Goal: Communication & Community: Answer question/provide support

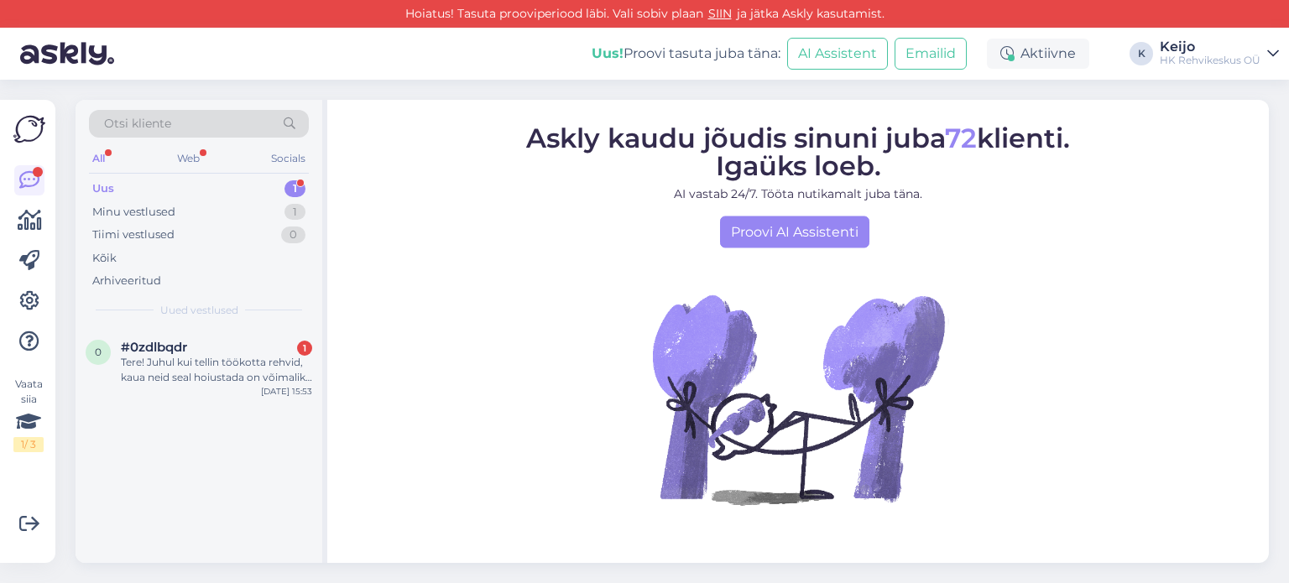
click at [295, 187] on div "1" at bounding box center [294, 188] width 21 height 17
click at [263, 371] on div "Tere! Juhul kui tellin töökotta rehvid, kaua neid seal hoiustada on võimalik. V…" at bounding box center [216, 370] width 191 height 30
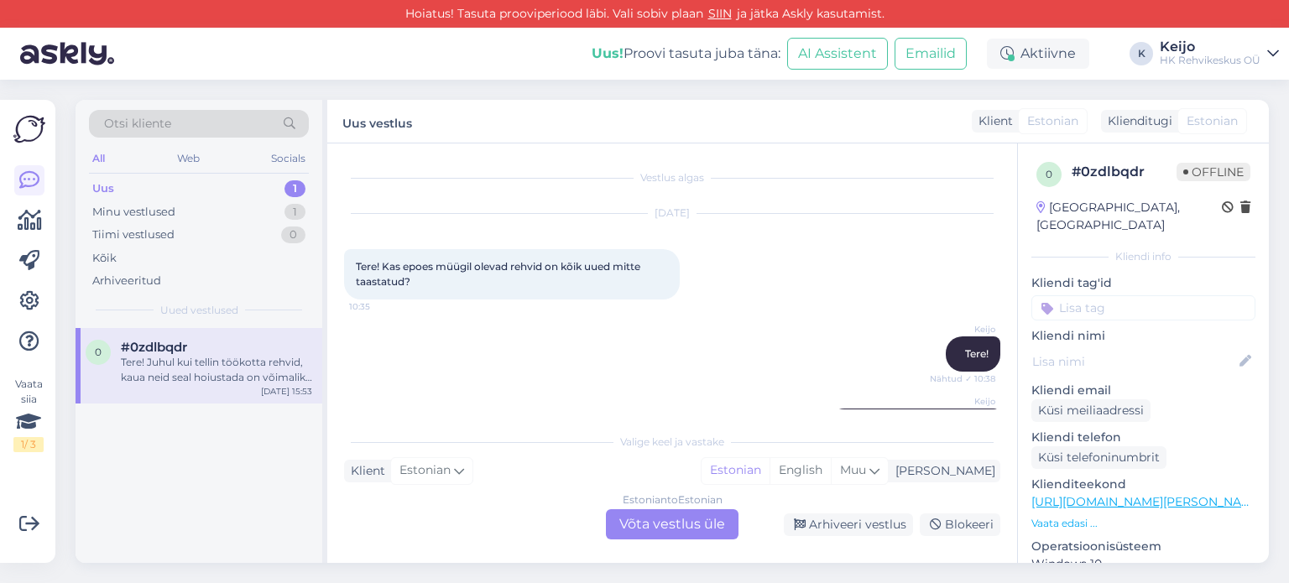
scroll to position [451, 0]
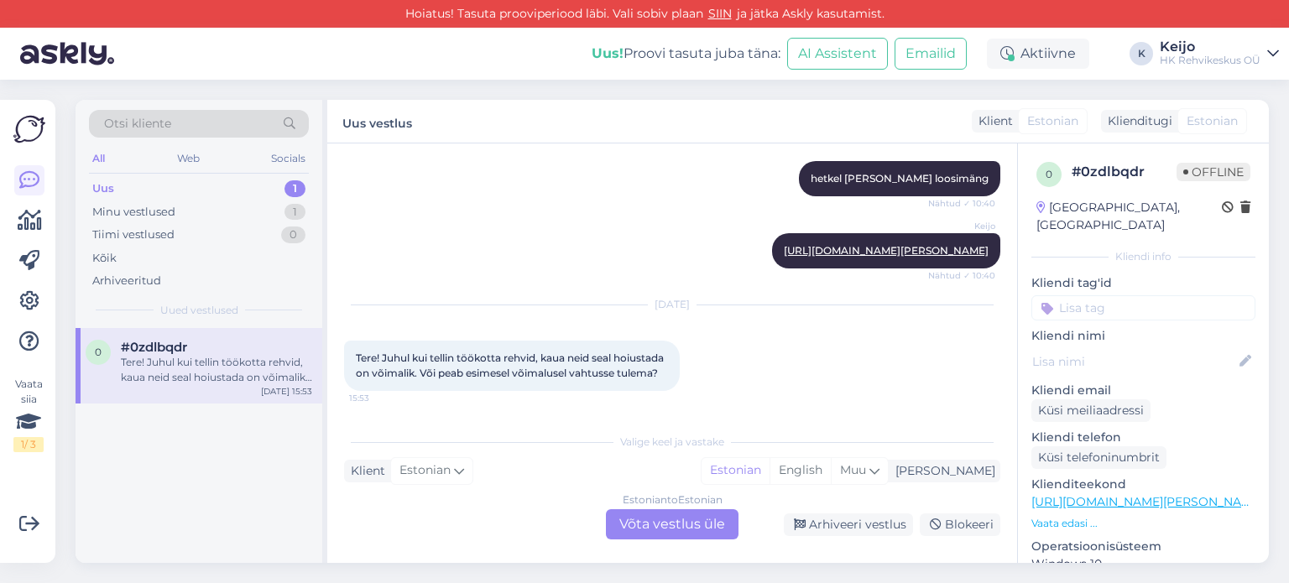
click at [434, 425] on div "Valige [PERSON_NAME] vastake Klient Estonian Mina Estonian English Muu Estonian…" at bounding box center [672, 482] width 656 height 115
click at [658, 530] on div "Estonian to Estonian Võta vestlus üle" at bounding box center [672, 524] width 133 height 30
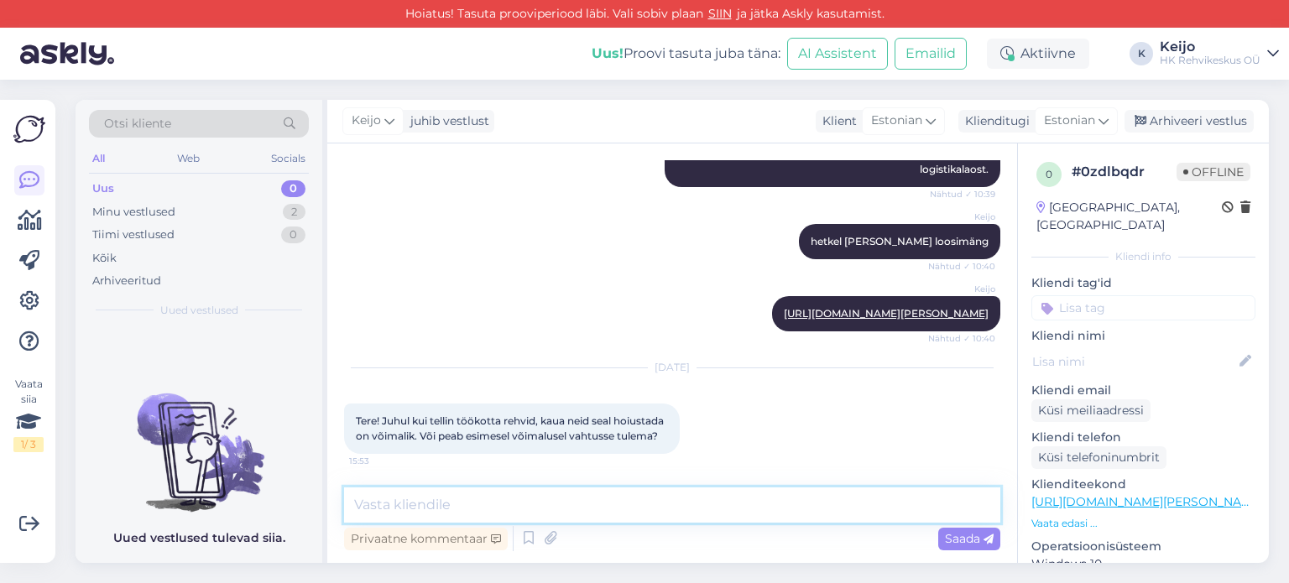
click at [410, 495] on textarea at bounding box center [672, 505] width 656 height 35
type textarea "R"
type textarea "Tere!"
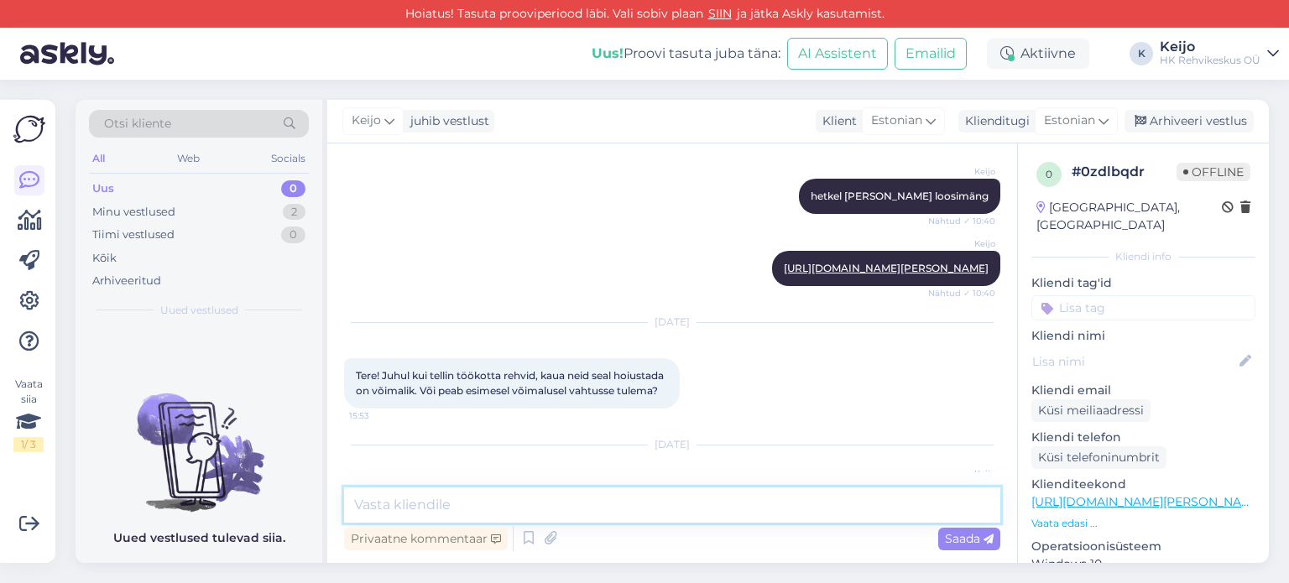
scroll to position [497, 0]
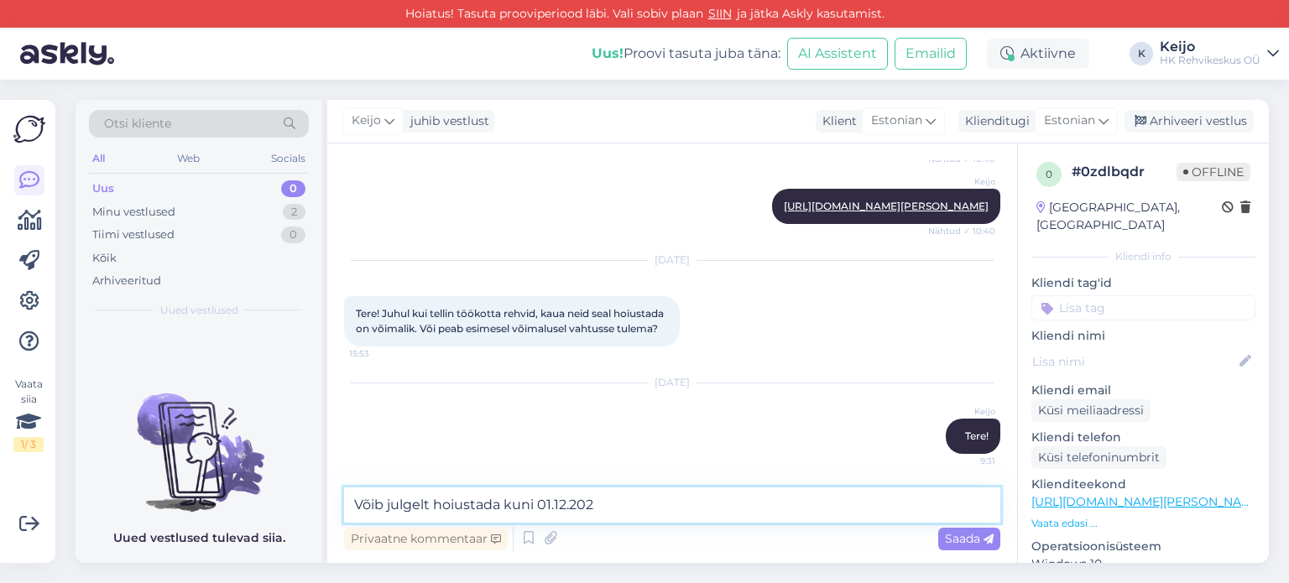
type textarea "Võib julgelt hoiustada kuni [DATE]"
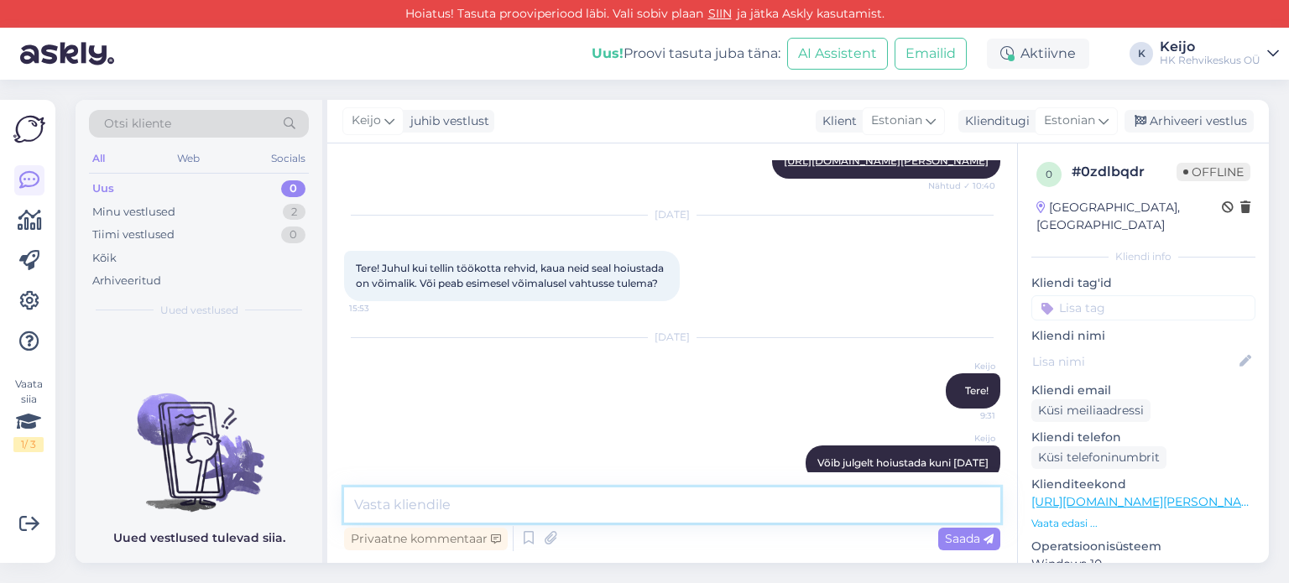
scroll to position [569, 0]
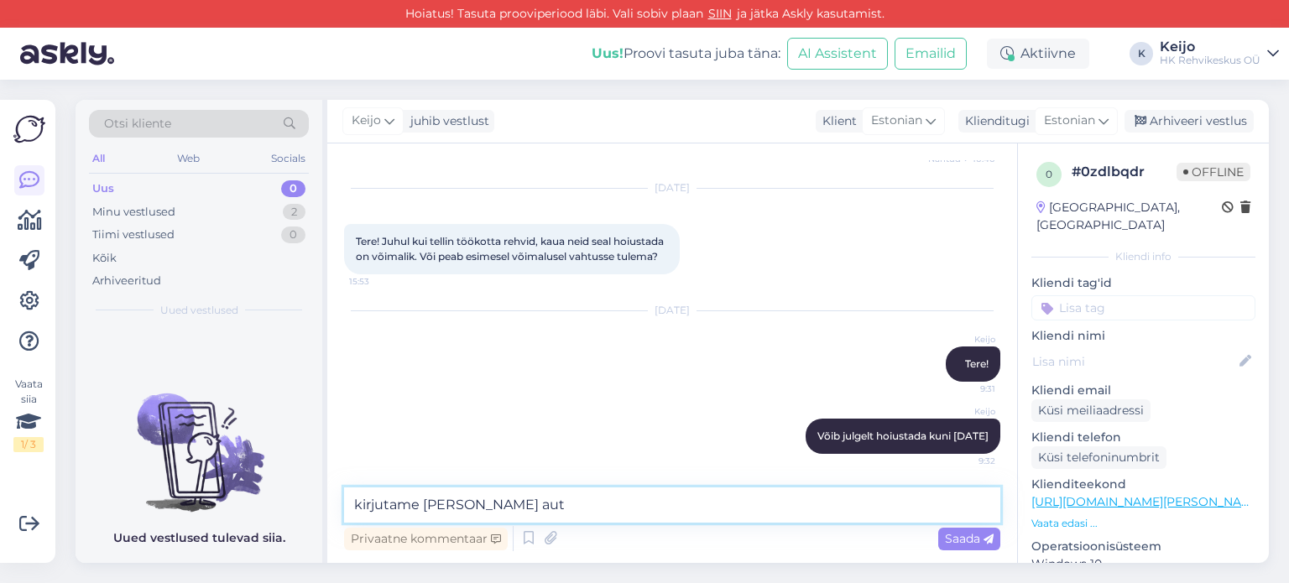
click at [497, 503] on textarea "kirjutame [PERSON_NAME] aut" at bounding box center [672, 505] width 656 height 35
type textarea "kirjutame [PERSON_NAME] auto Reg nr rehvidele ja tellija nime!"
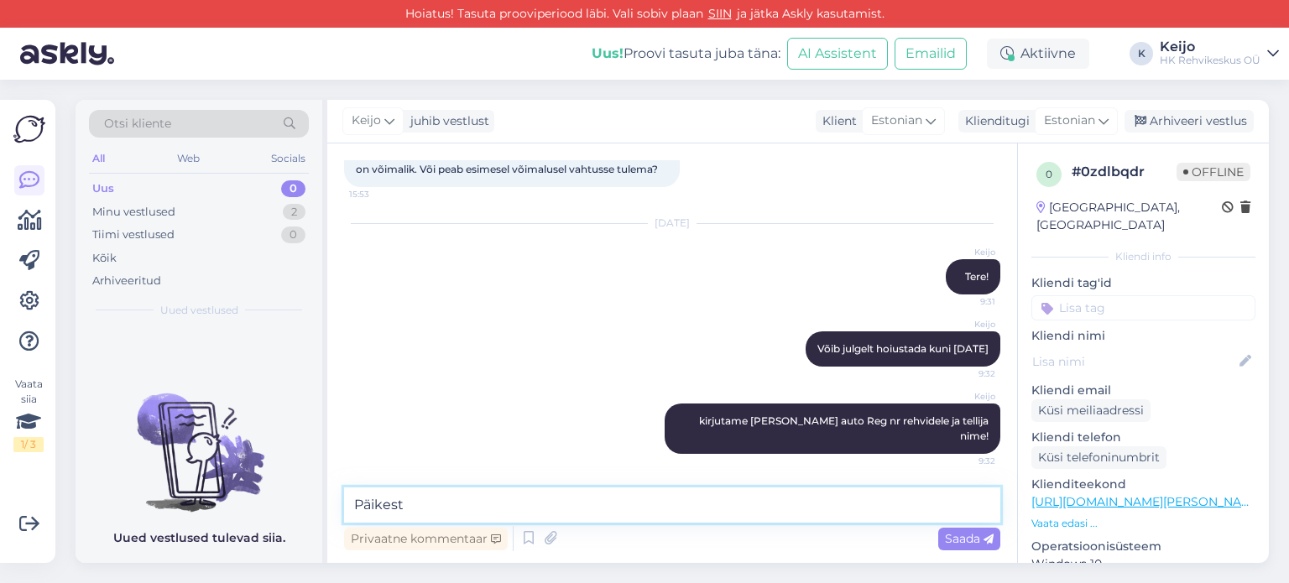
type textarea "Päikest!"
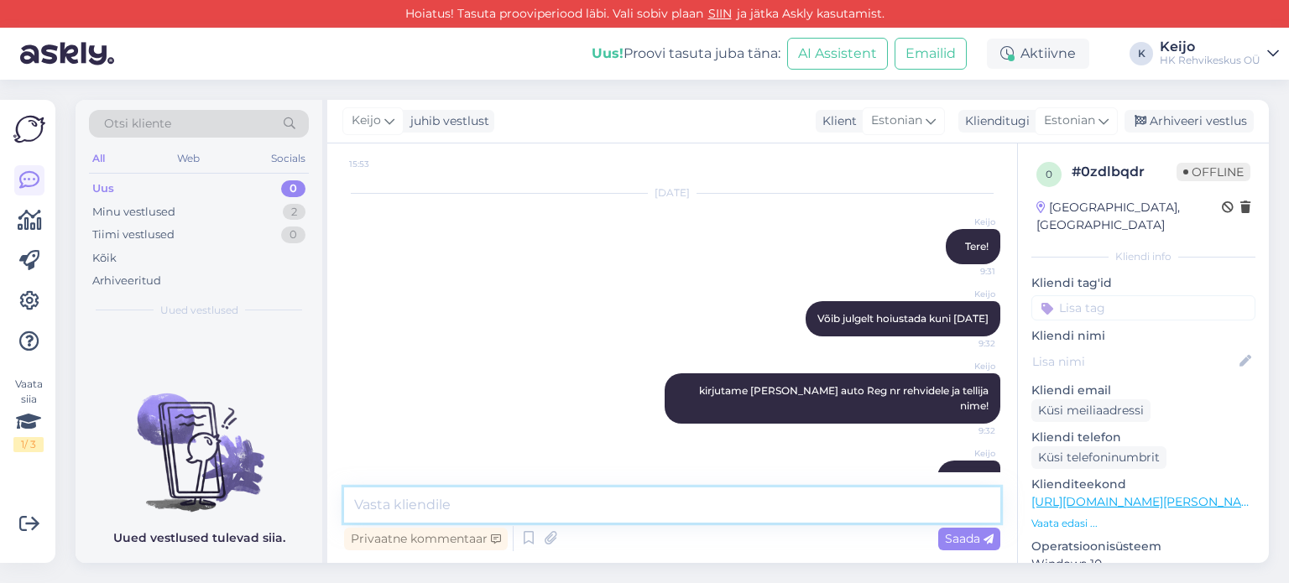
scroll to position [713, 0]
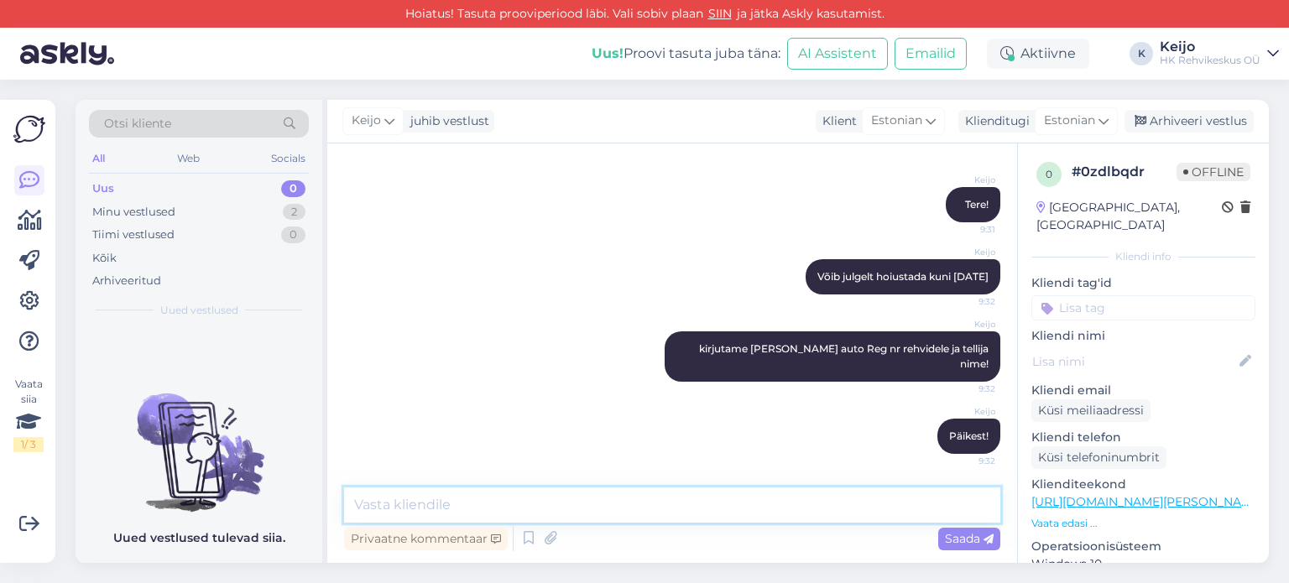
paste textarea "[URL][DOMAIN_NAME][PERSON_NAME]"
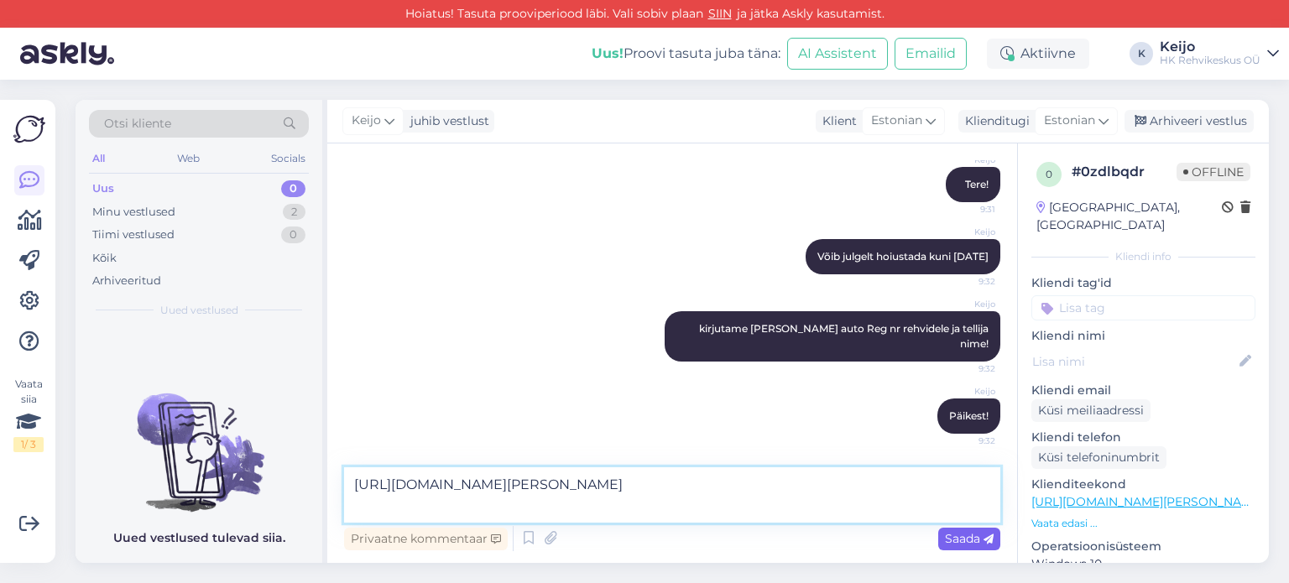
type textarea "[URL][DOMAIN_NAME][PERSON_NAME]"
click at [963, 538] on span "Saada" at bounding box center [969, 538] width 49 height 15
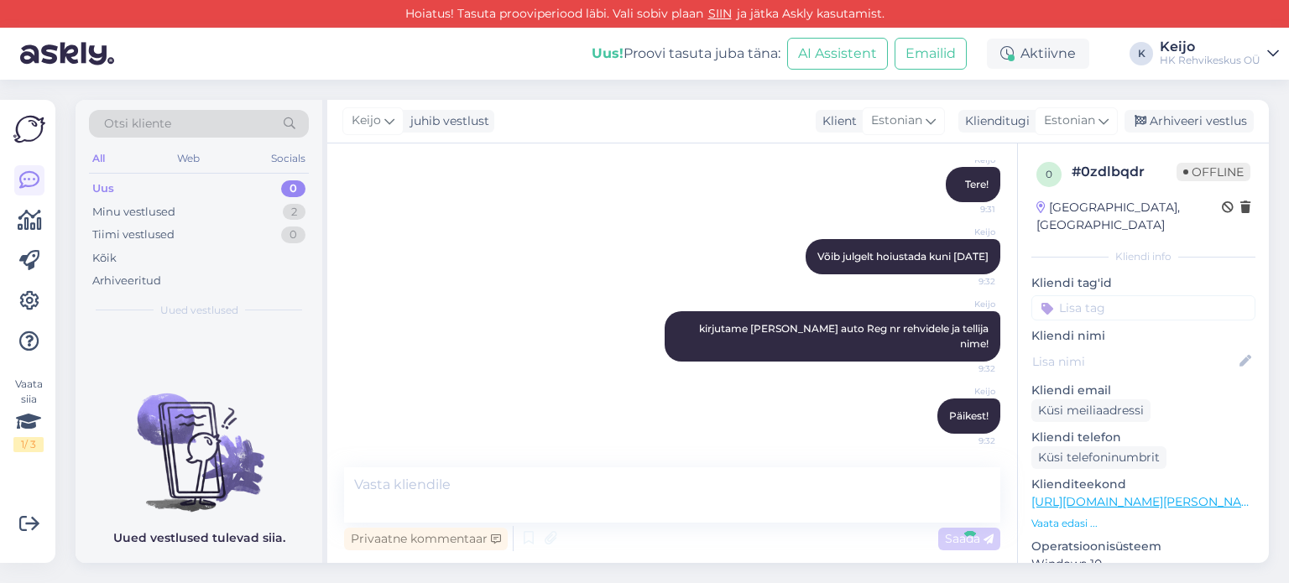
scroll to position [816, 0]
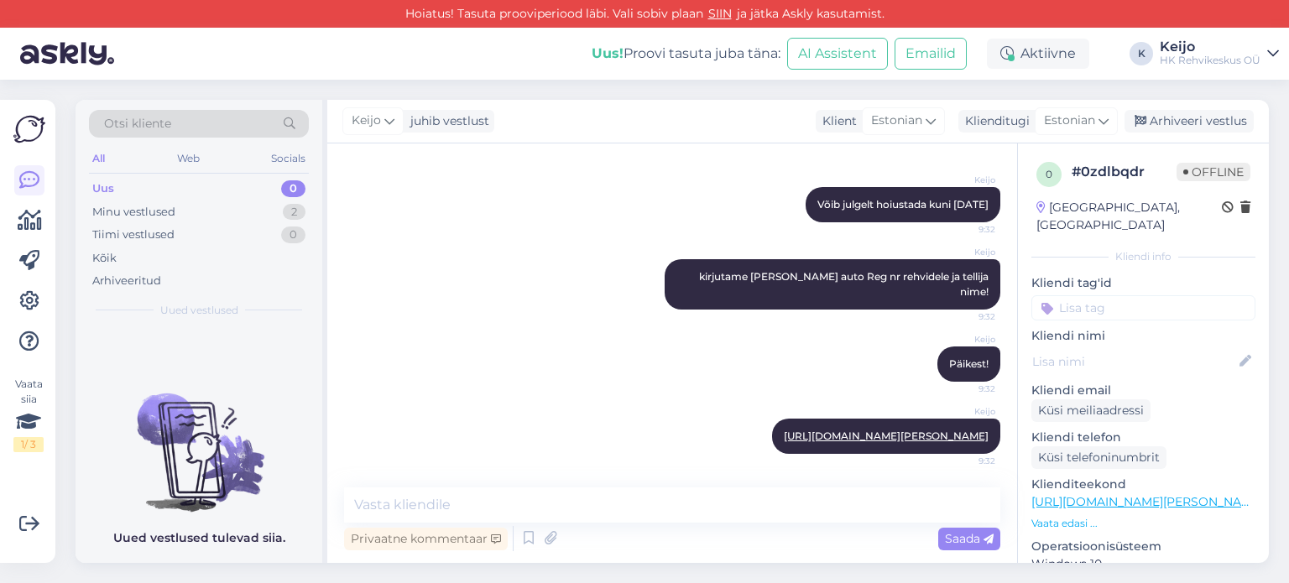
click at [906, 565] on div "Otsi kliente All Web Socials Uus 0 Minu vestlused 2 Tiimi vestlused 0 Kõik Arhi…" at bounding box center [677, 332] width 1224 height 504
